Goal: Information Seeking & Learning: Compare options

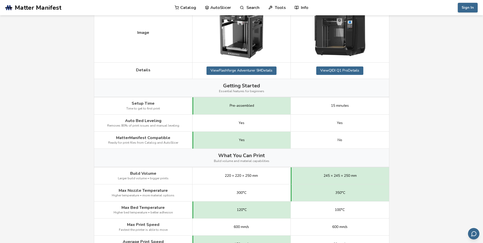
scroll to position [102, 0]
drag, startPoint x: 330, startPoint y: 175, endPoint x: 361, endPoint y: 182, distance: 31.7
click at [361, 182] on div "245 × 245 × 250 mm" at bounding box center [340, 175] width 98 height 17
drag, startPoint x: 361, startPoint y: 182, endPoint x: 357, endPoint y: 180, distance: 3.9
click at [357, 180] on div "245 × 245 × 250 mm" at bounding box center [340, 175] width 98 height 17
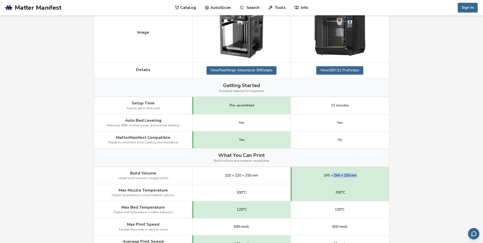
click at [333, 175] on span "245 × 245 × 250 mm" at bounding box center [340, 176] width 33 height 4
drag, startPoint x: 256, startPoint y: 188, endPoint x: 236, endPoint y: 186, distance: 19.4
click at [236, 186] on div "300°C" at bounding box center [242, 192] width 98 height 17
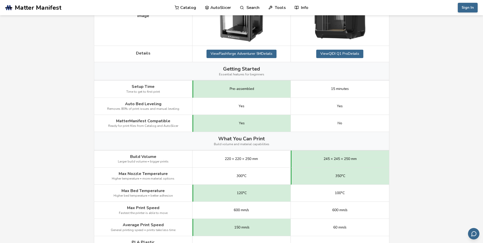
scroll to position [127, 0]
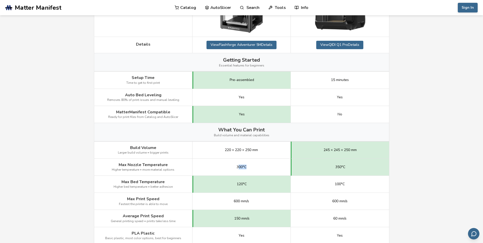
drag, startPoint x: 256, startPoint y: 171, endPoint x: 238, endPoint y: 171, distance: 17.8
click at [238, 171] on div "300°C" at bounding box center [242, 167] width 98 height 17
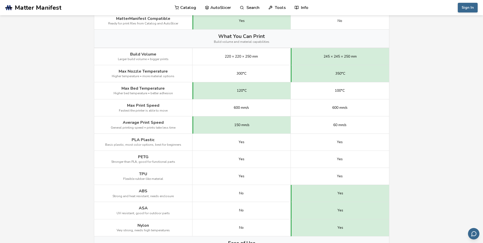
scroll to position [229, 0]
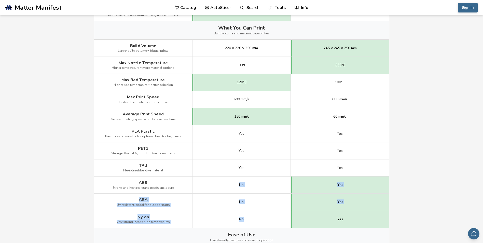
drag, startPoint x: 235, startPoint y: 185, endPoint x: 262, endPoint y: 214, distance: 39.6
click at [0, 0] on div "Image Details View Flashforge Adventurer 5M Details View QIDI Q1 Pro Details Ge…" at bounding box center [0, 0] width 0 height 0
click at [262, 214] on div "No" at bounding box center [242, 219] width 98 height 17
drag, startPoint x: 259, startPoint y: 215, endPoint x: 238, endPoint y: 219, distance: 22.1
click at [238, 219] on div "No" at bounding box center [242, 219] width 98 height 17
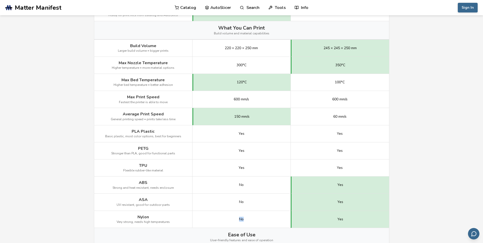
click at [238, 219] on div "No" at bounding box center [242, 219] width 98 height 17
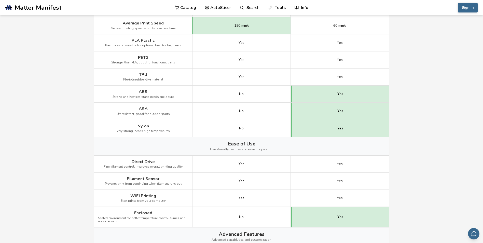
scroll to position [331, 0]
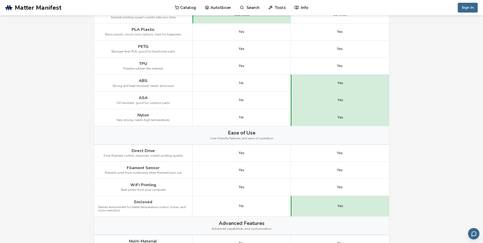
click at [257, 198] on div "No" at bounding box center [242, 206] width 98 height 21
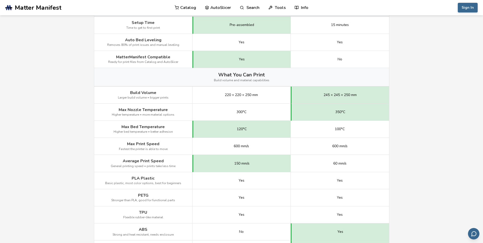
scroll to position [178, 0]
